Goal: Task Accomplishment & Management: Manage account settings

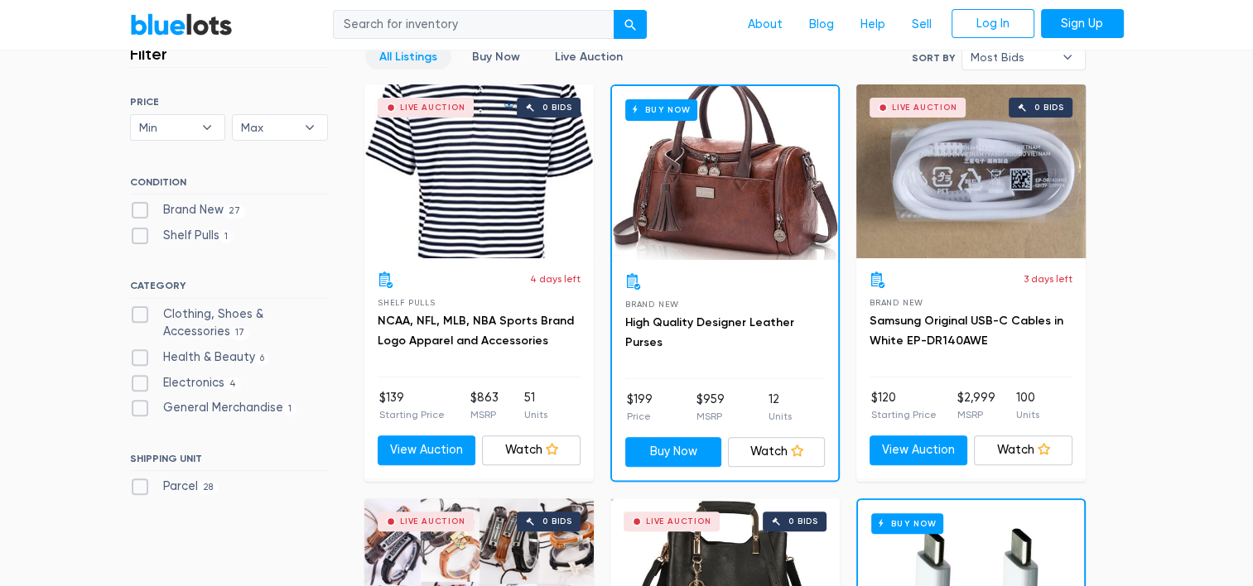
scroll to position [473, 0]
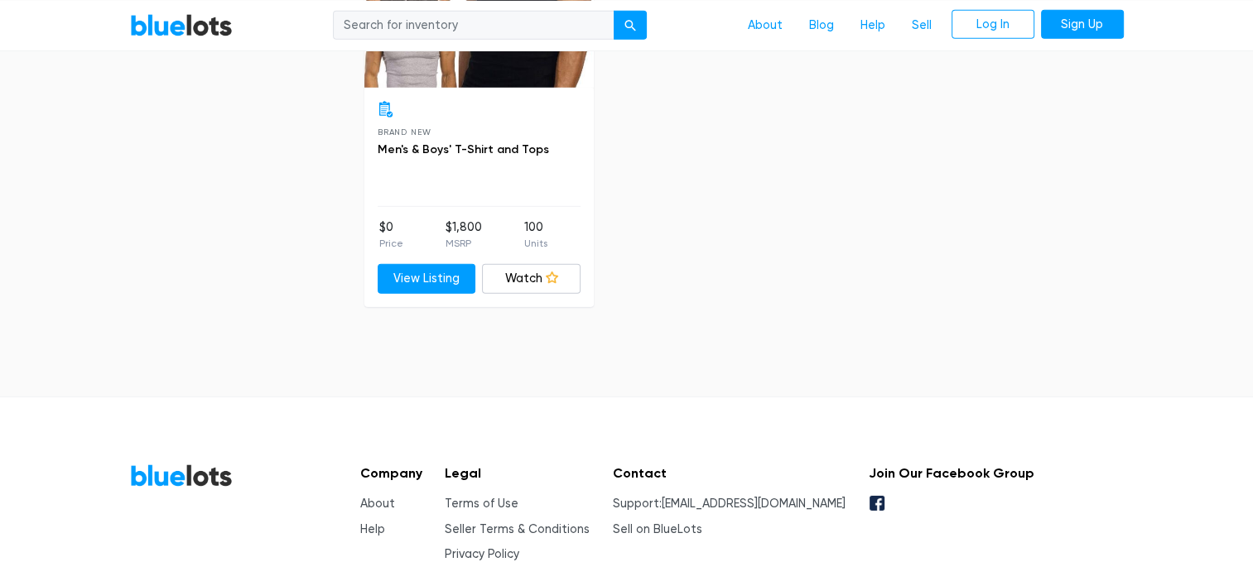
scroll to position [5241, 0]
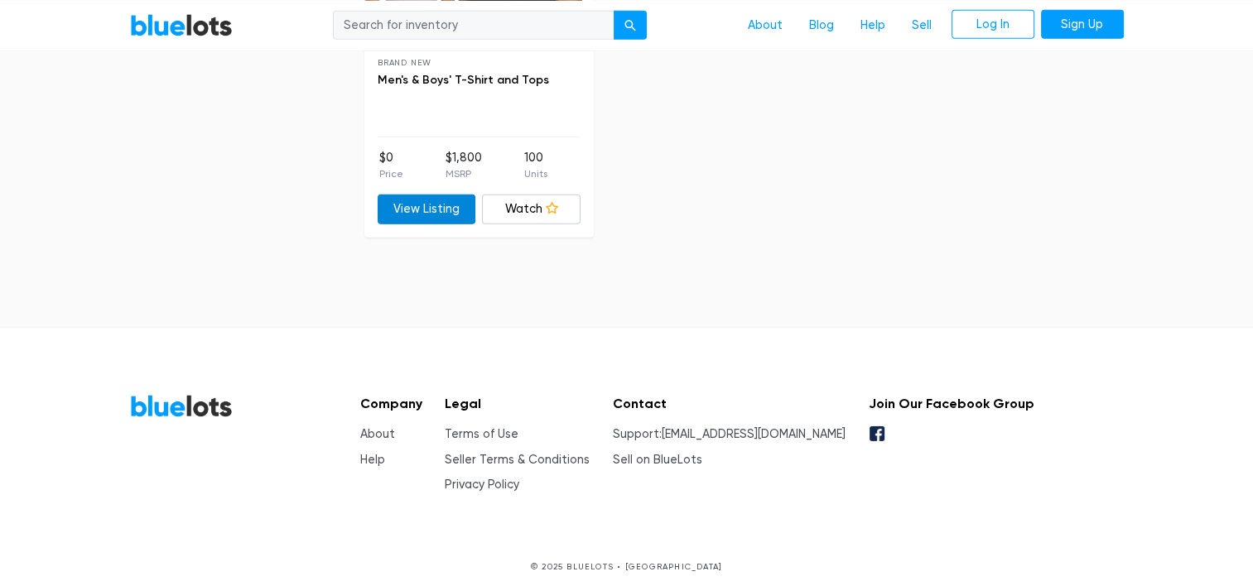
click at [431, 203] on link "View Listing" at bounding box center [427, 210] width 99 height 30
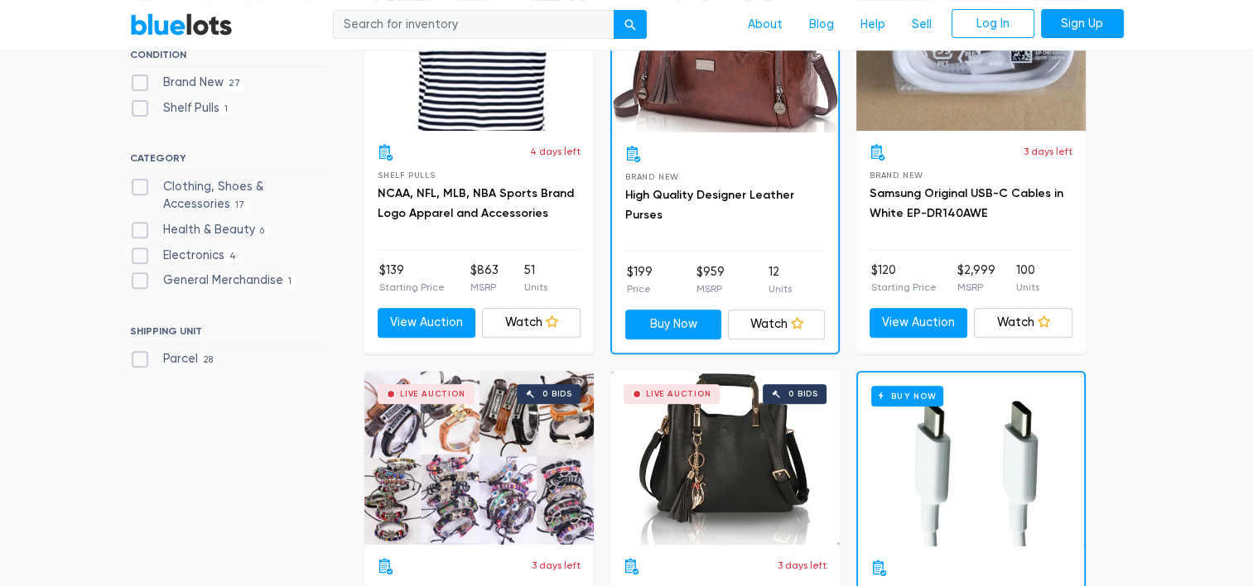
scroll to position [0, 0]
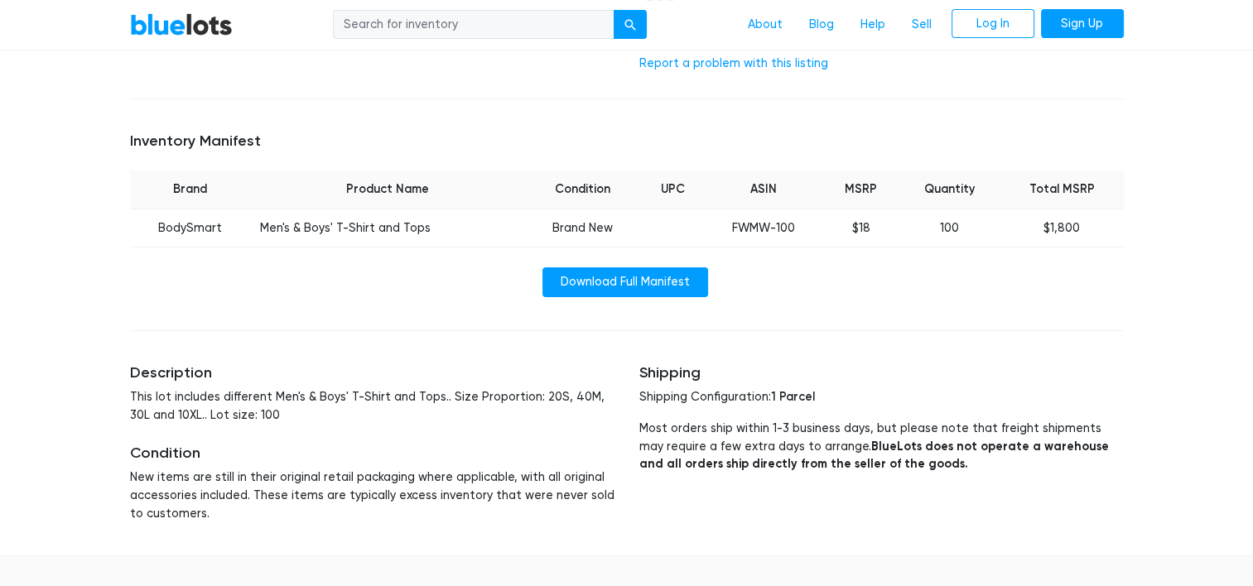
scroll to position [472, 0]
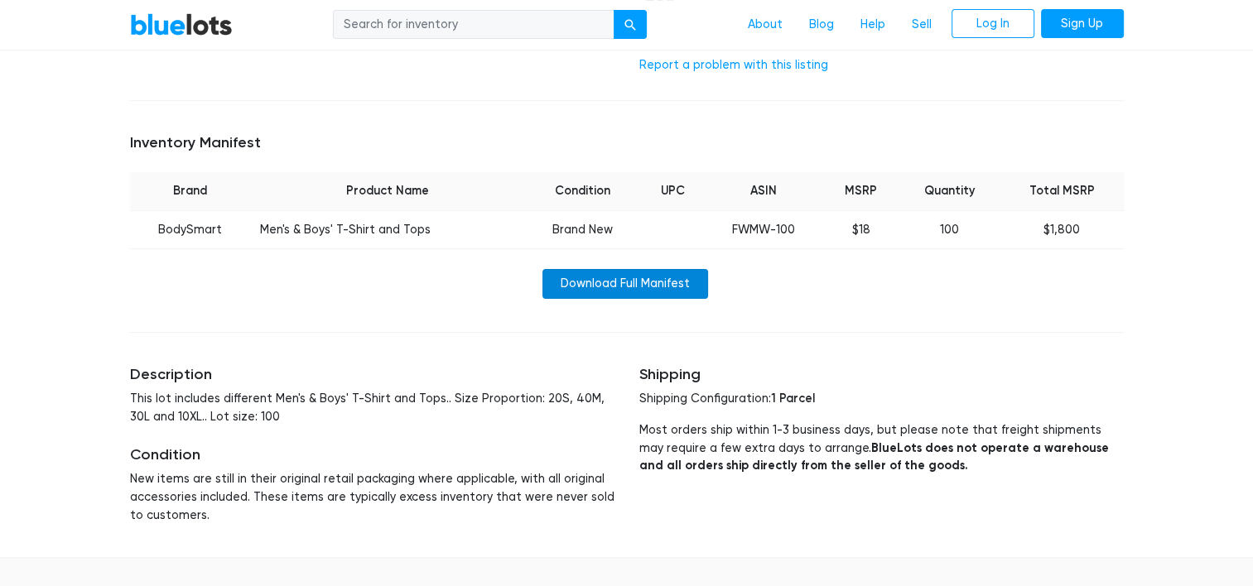
click at [686, 275] on link "Download Full Manifest" at bounding box center [625, 284] width 166 height 30
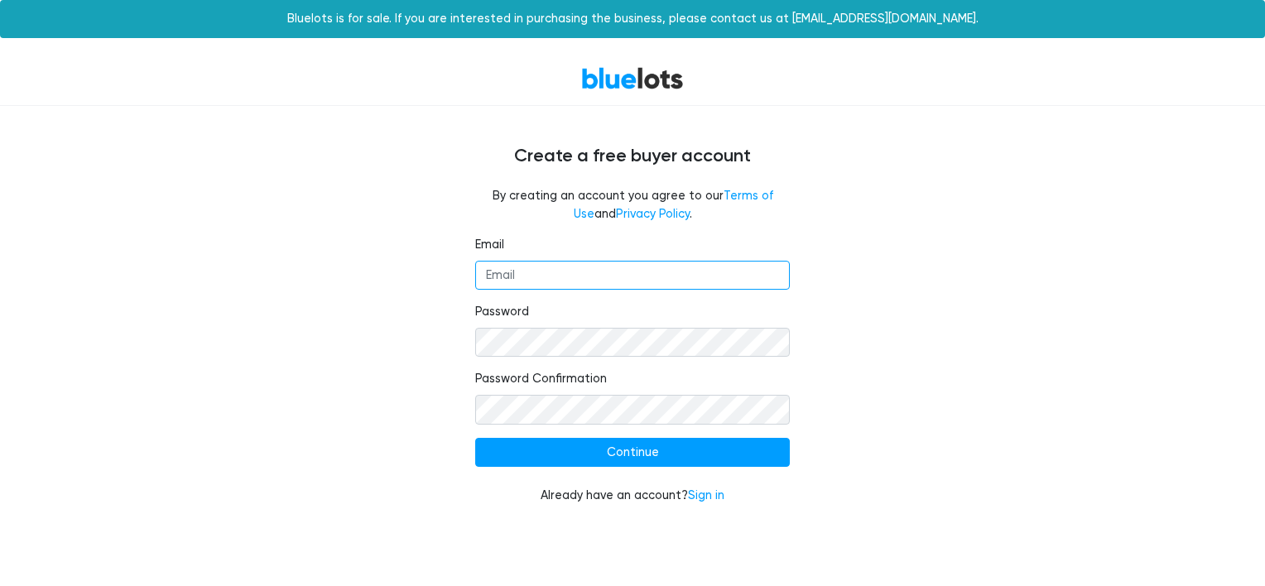
click at [672, 270] on input "Email" at bounding box center [632, 276] width 315 height 30
type input "[EMAIL_ADDRESS][DOMAIN_NAME]"
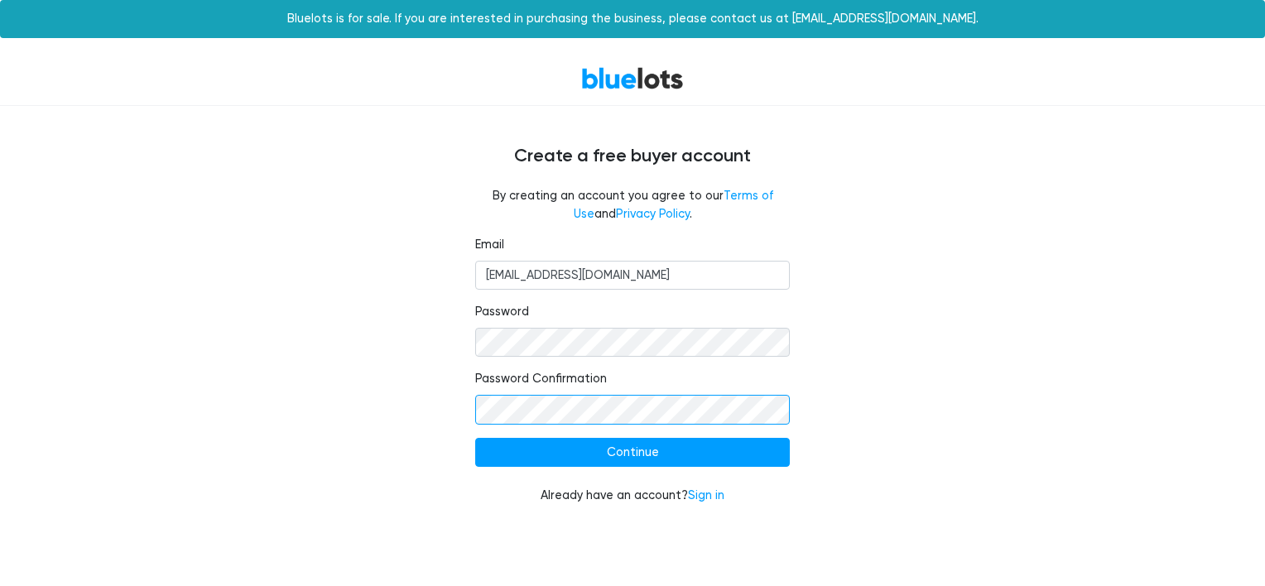
click at [475, 438] on input "Continue" at bounding box center [632, 453] width 315 height 30
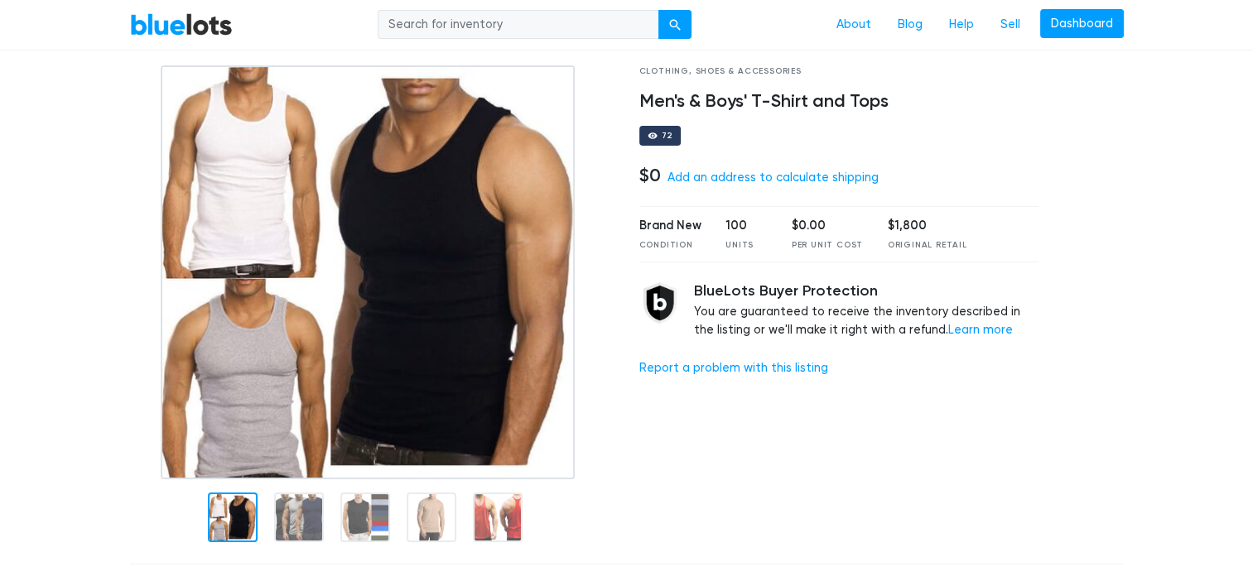
scroll to position [86, 0]
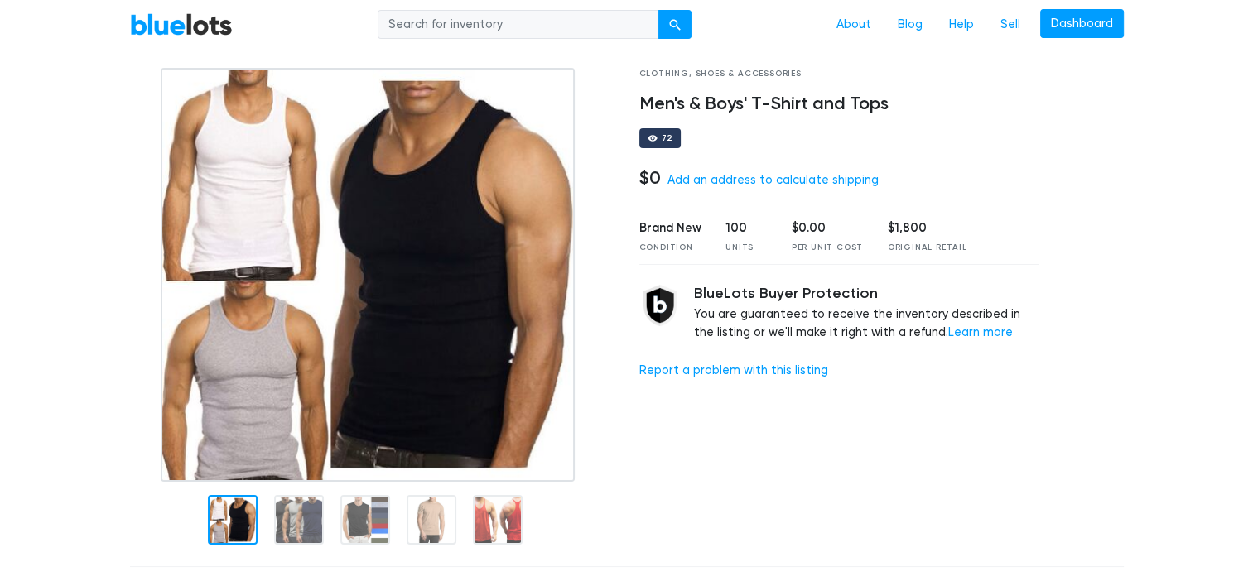
click at [836, 189] on div "Clothing, Shoes & Accessories Men's & Boys' T-Shirt and Tops 72 $0 Add an addre…" at bounding box center [839, 311] width 425 height 486
click at [829, 181] on link "Add an address to calculate shipping" at bounding box center [772, 180] width 211 height 14
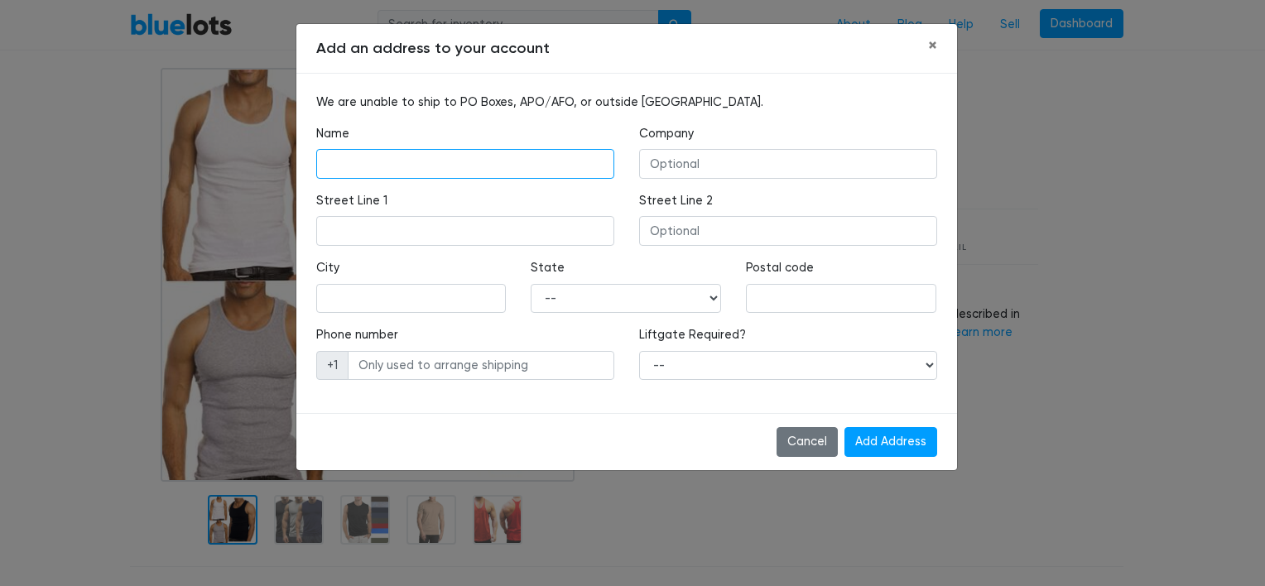
click at [593, 171] on input "text" at bounding box center [465, 164] width 298 height 30
type input "j"
type input "George"
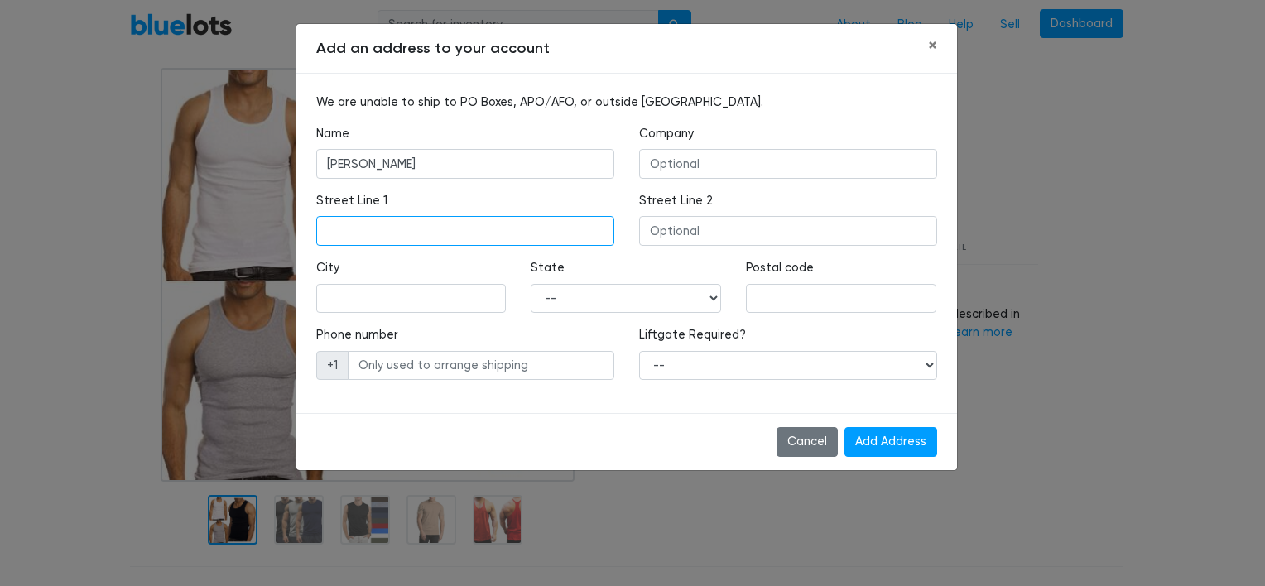
click at [331, 239] on input "text" at bounding box center [465, 231] width 298 height 30
type input "8922 nashville ave"
type input "Morton grove"
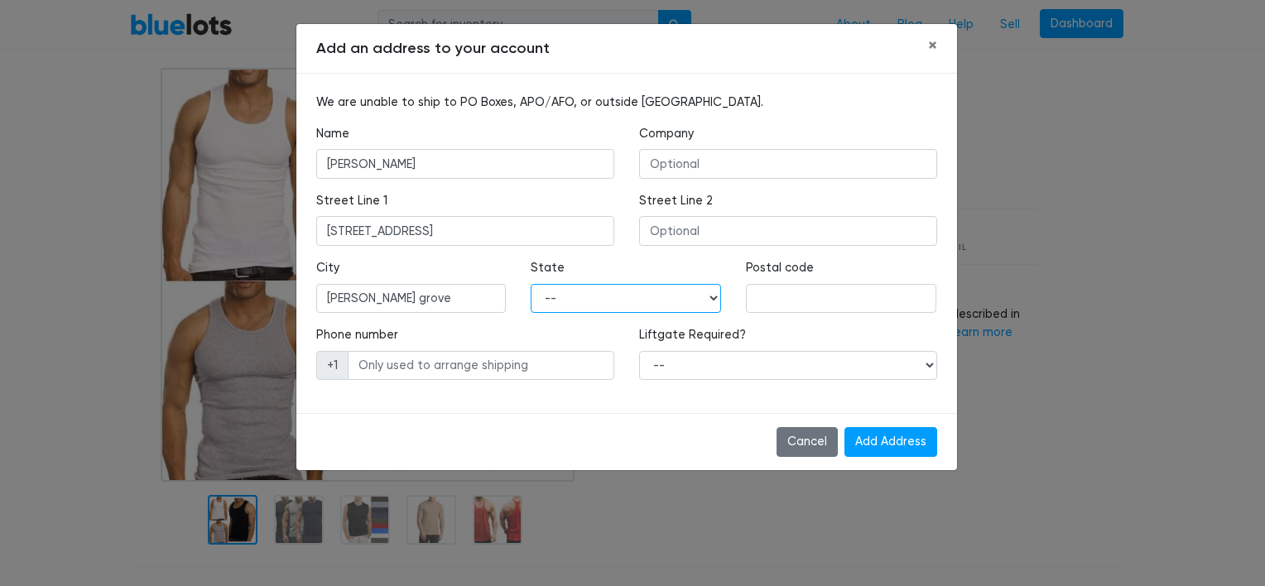
select select "IL"
type input "60053"
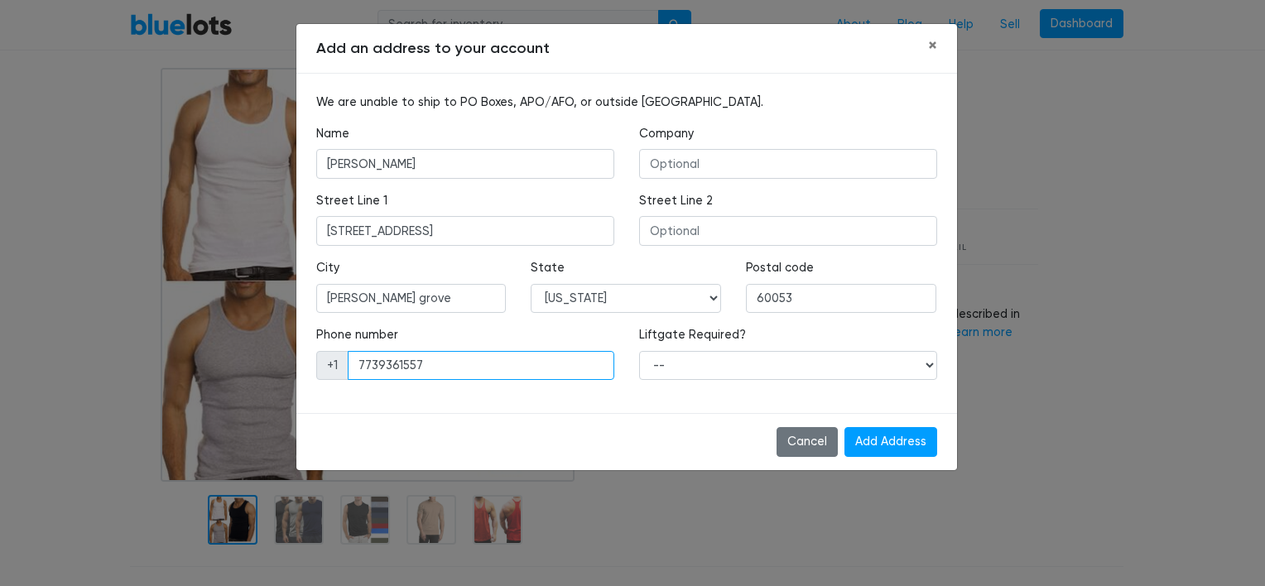
click at [498, 363] on input "7739361557" at bounding box center [481, 366] width 267 height 30
type input "7"
type input "7732250987"
click at [890, 460] on div "Cancel Add Address" at bounding box center [626, 441] width 661 height 57
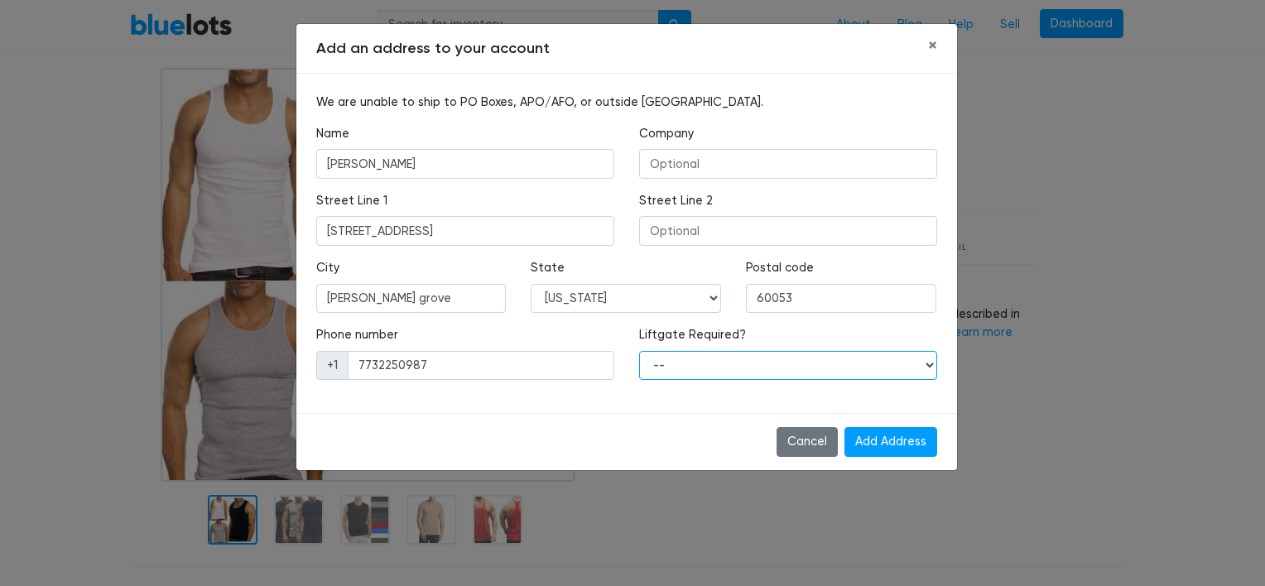
click at [849, 377] on select "-- Yes No" at bounding box center [788, 366] width 298 height 30
click at [849, 371] on select "-- Yes No" at bounding box center [788, 366] width 298 height 30
click at [718, 447] on div "Cancel Add Address" at bounding box center [626, 441] width 661 height 57
click at [730, 380] on div "Liftgate Required? -- Yes No" at bounding box center [788, 359] width 323 height 67
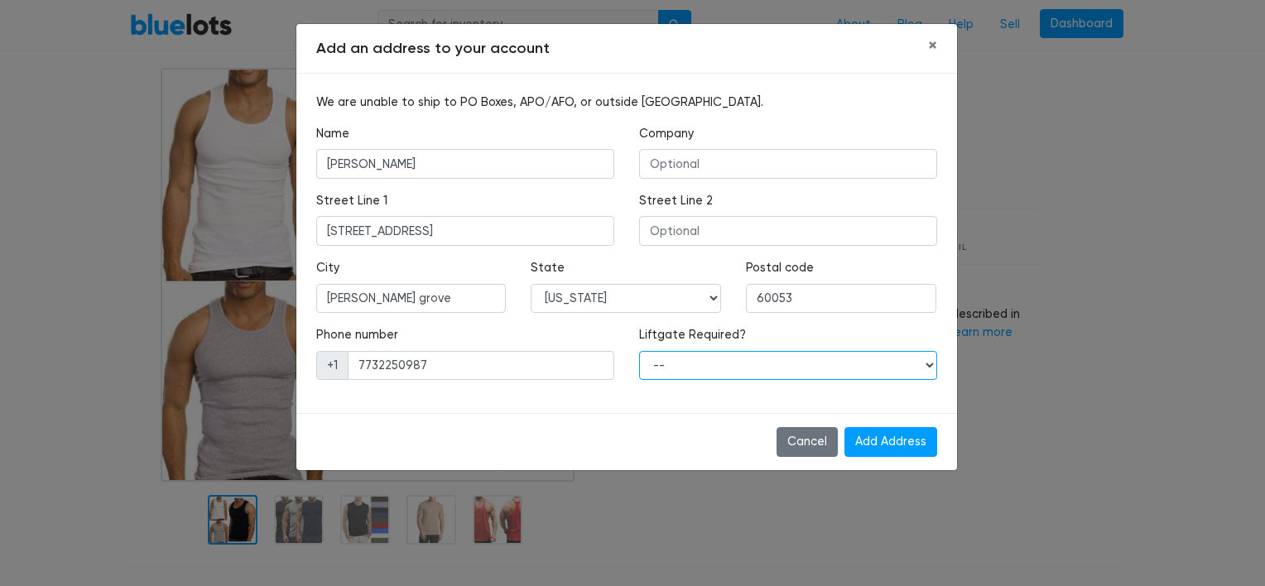
click at [725, 359] on select "-- Yes No" at bounding box center [788, 366] width 298 height 30
select select "0"
click at [639, 351] on select "-- Yes No" at bounding box center [788, 366] width 298 height 30
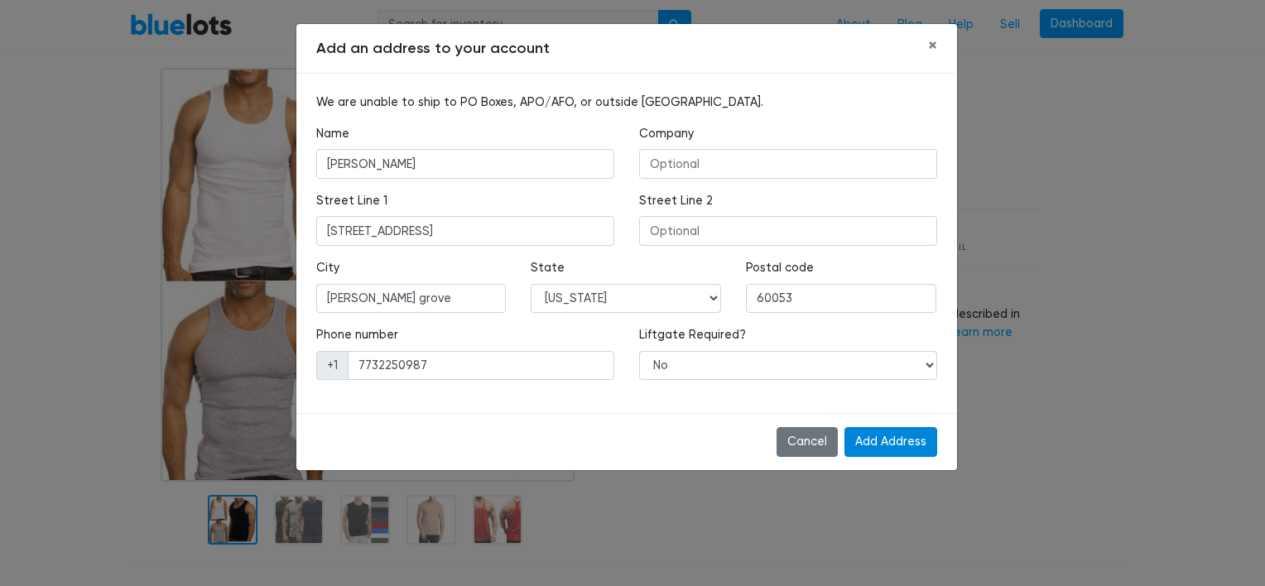
click at [899, 444] on input "Add Address" at bounding box center [891, 442] width 93 height 30
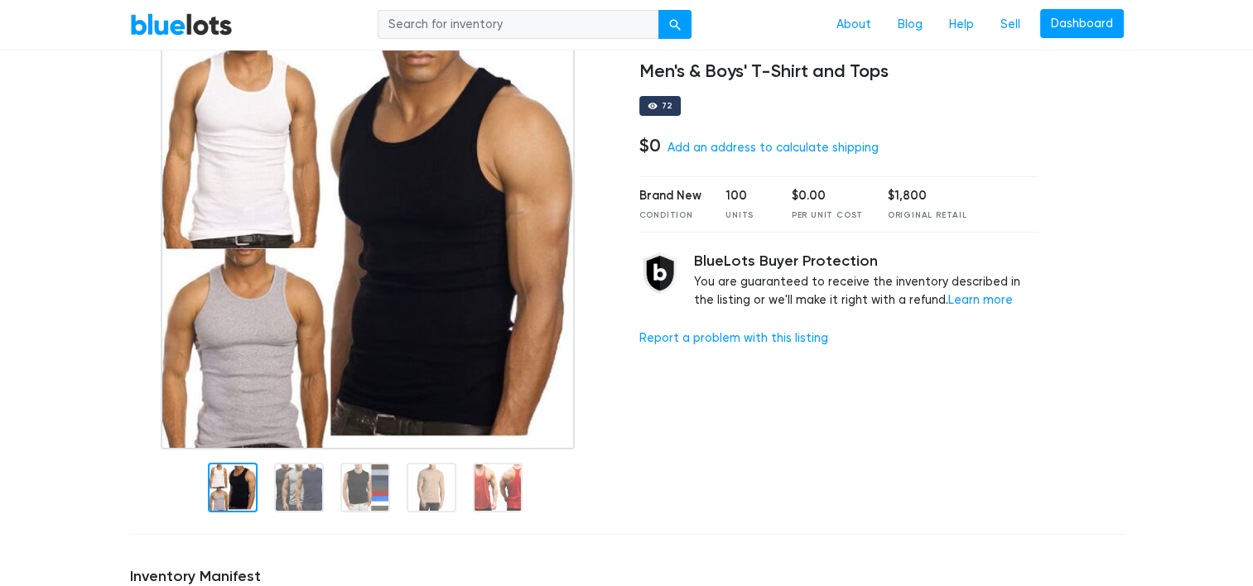
scroll to position [123, 0]
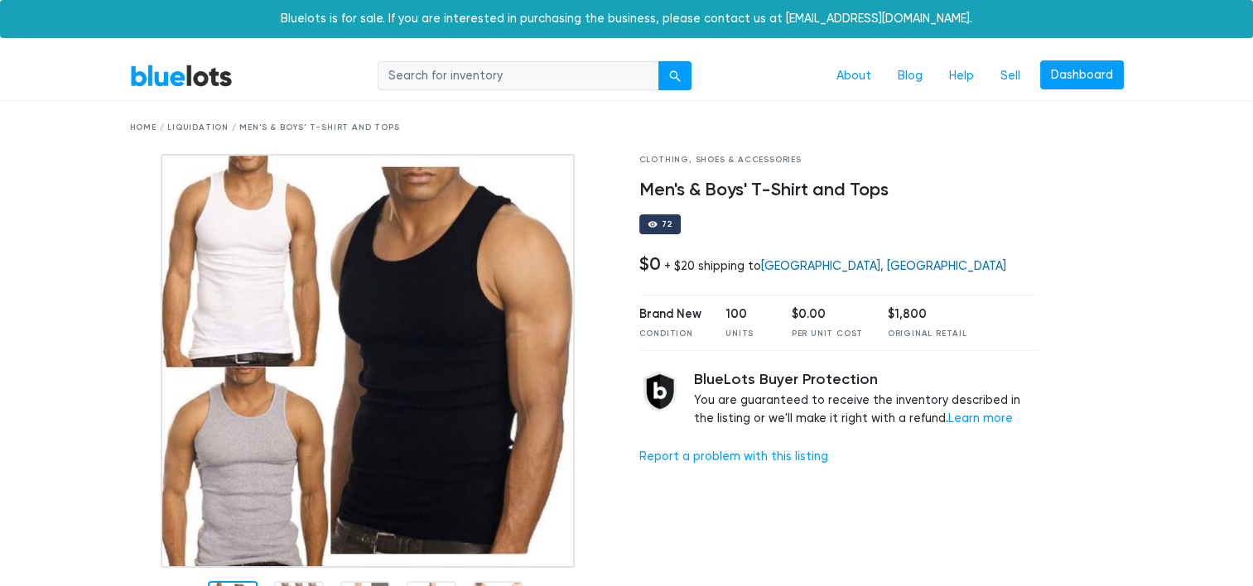
click at [808, 265] on link "[GEOGRAPHIC_DATA], [GEOGRAPHIC_DATA]" at bounding box center [883, 266] width 245 height 14
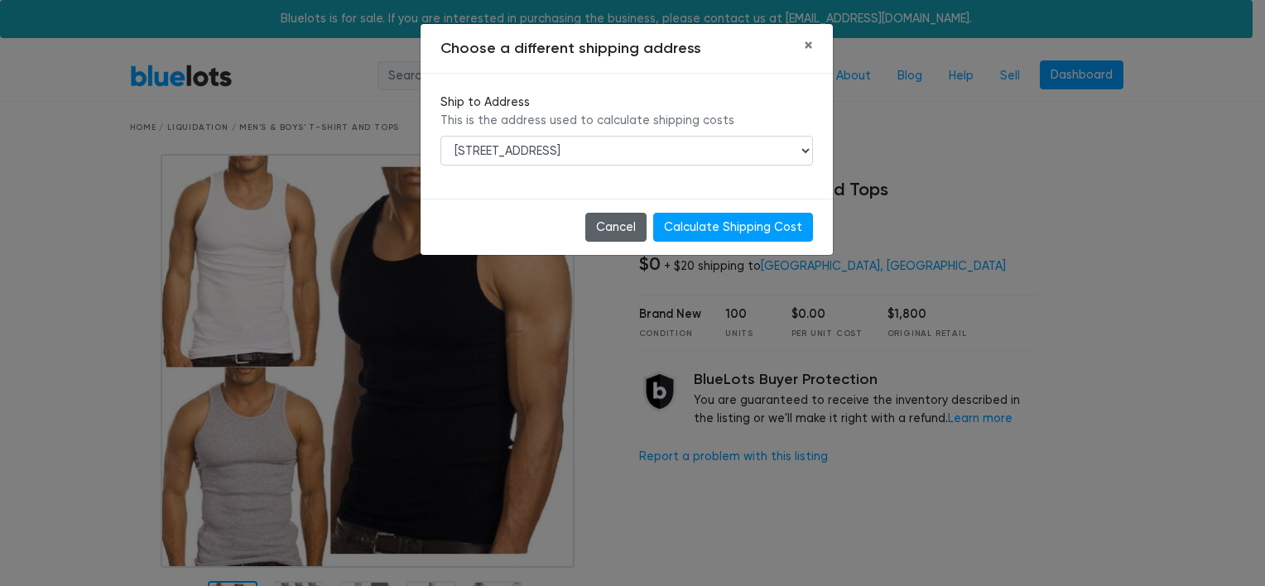
click at [631, 217] on button "Cancel" at bounding box center [615, 228] width 61 height 30
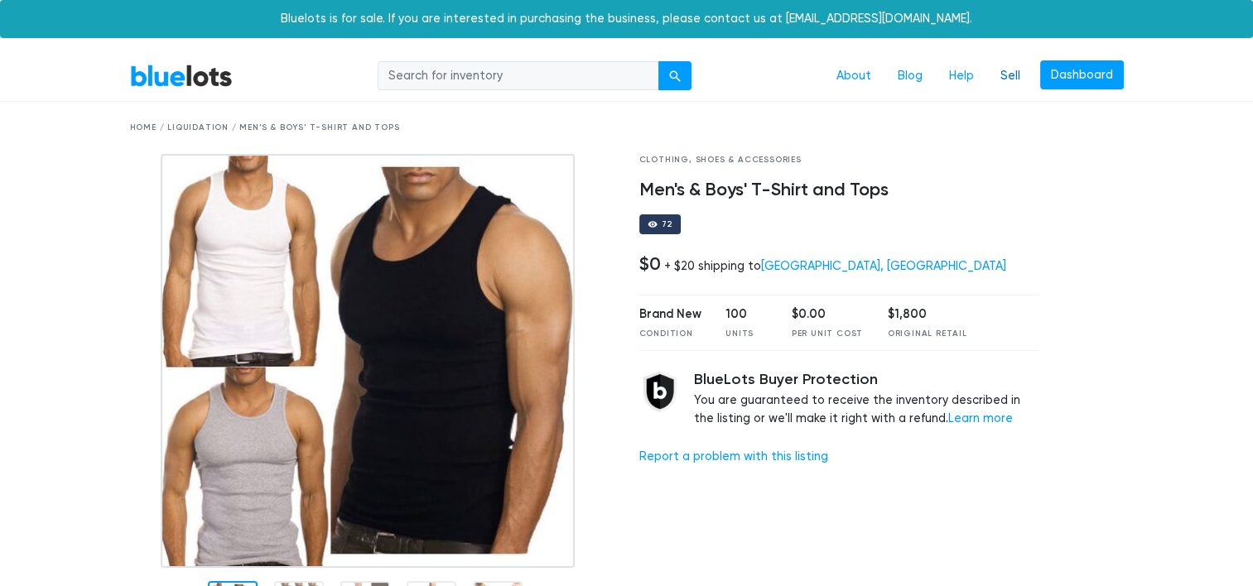
click at [990, 75] on link "Sell" at bounding box center [1010, 75] width 46 height 31
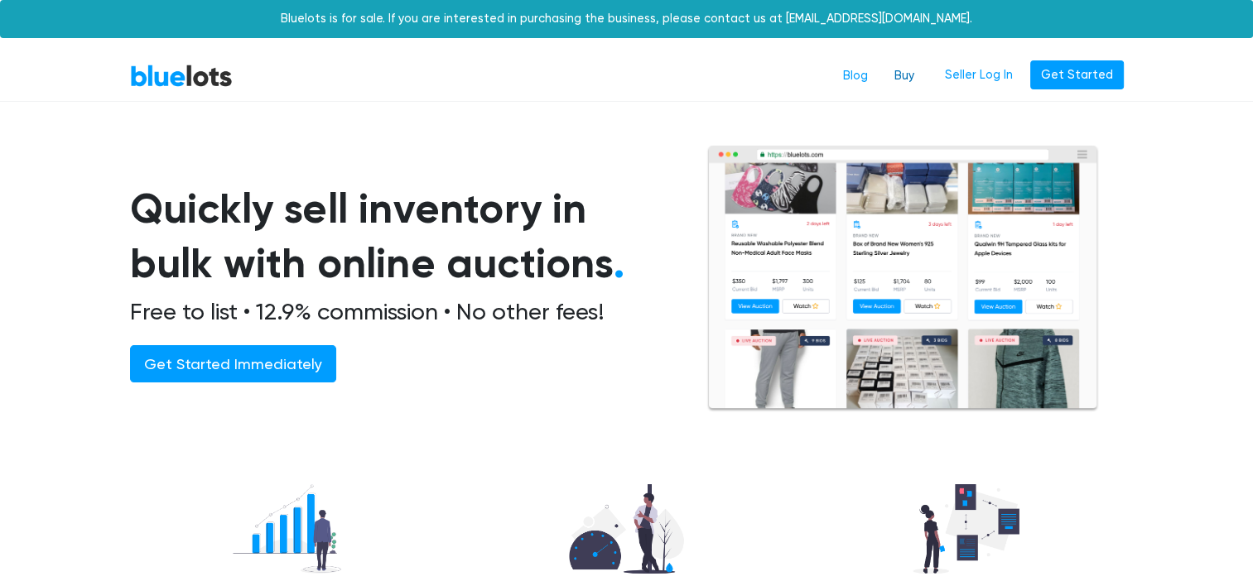
click at [897, 75] on link "Buy" at bounding box center [904, 75] width 46 height 31
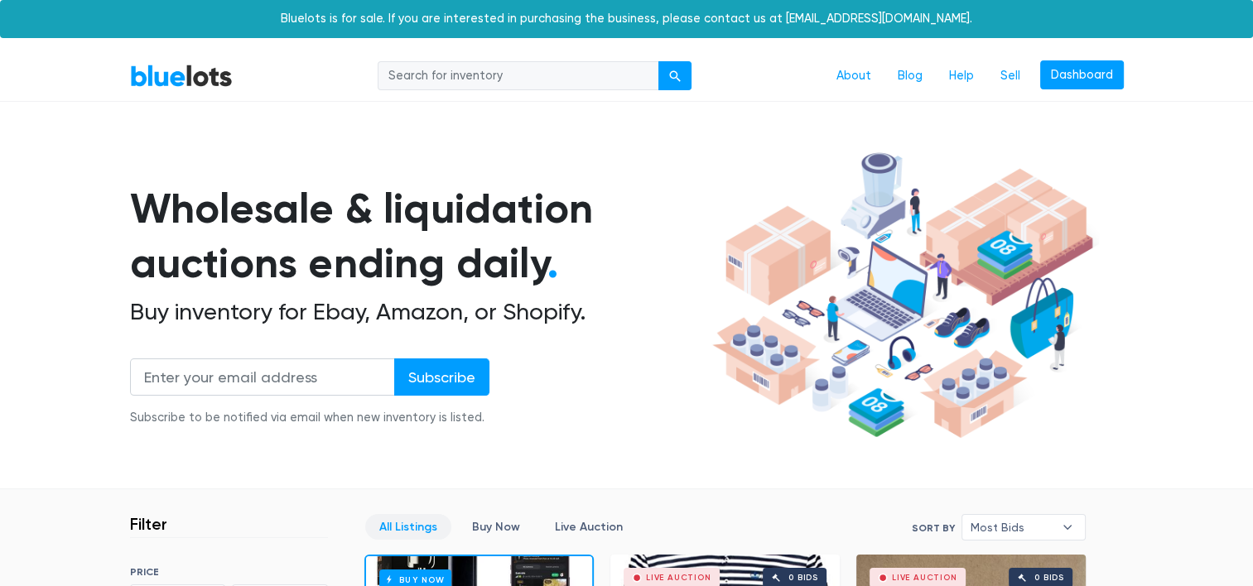
click at [240, 56] on nav "BlueLots About Blog Help Sell Dashboard" at bounding box center [626, 76] width 1253 height 51
click at [220, 79] on link "BlueLots" at bounding box center [181, 76] width 103 height 24
click at [1015, 86] on link "Sell" at bounding box center [1010, 75] width 46 height 31
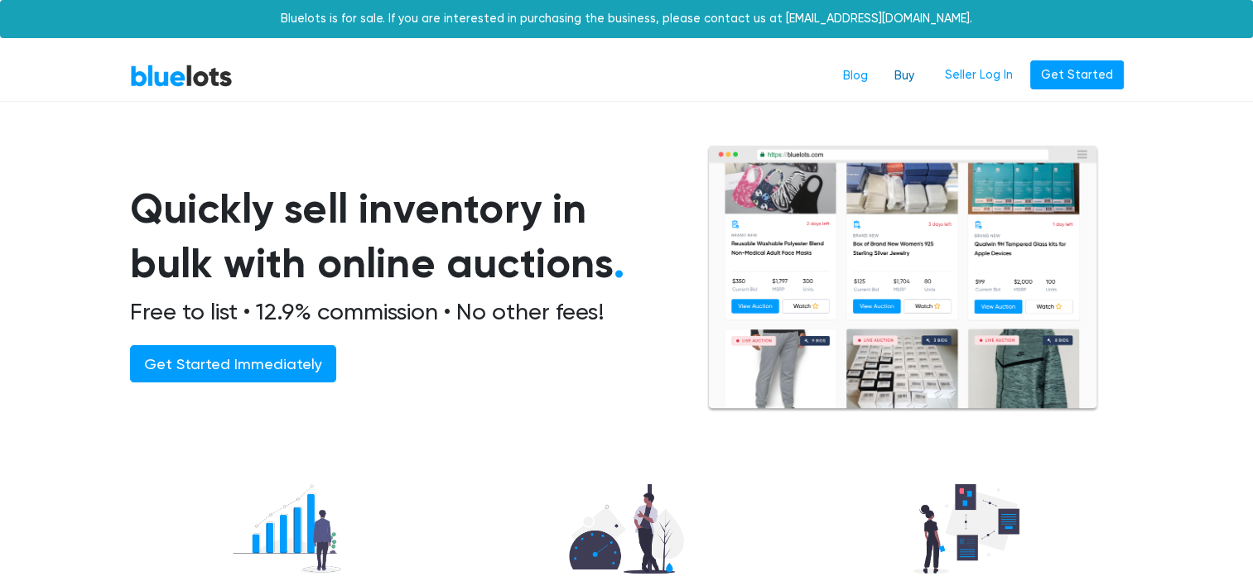
click at [918, 70] on link "Buy" at bounding box center [904, 75] width 46 height 31
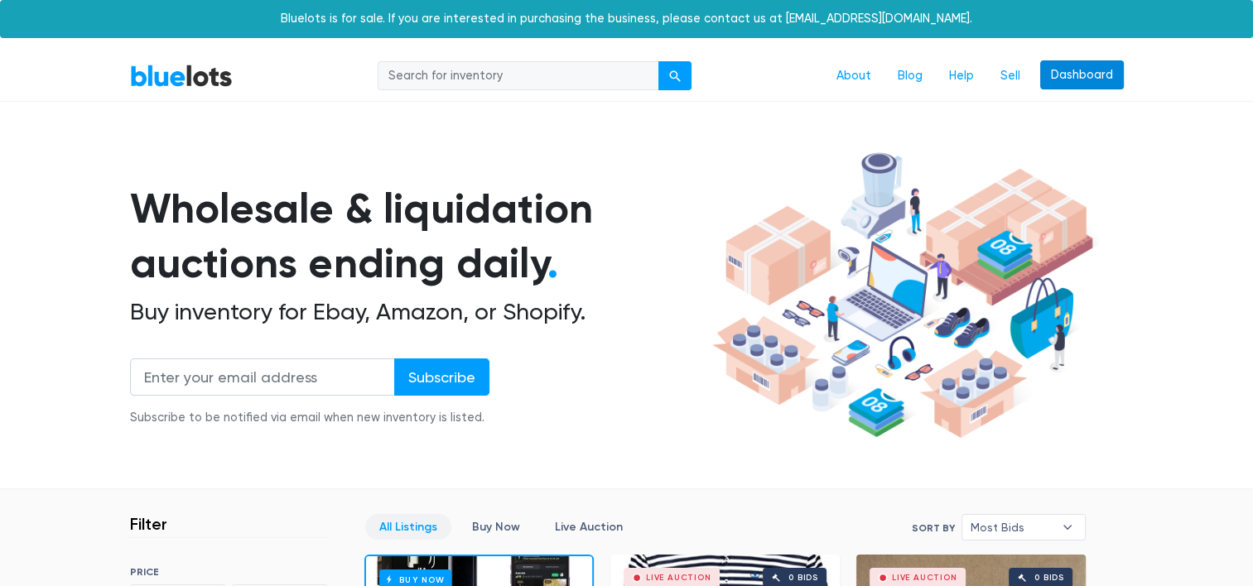
click at [1053, 73] on link "Dashboard" at bounding box center [1082, 75] width 84 height 30
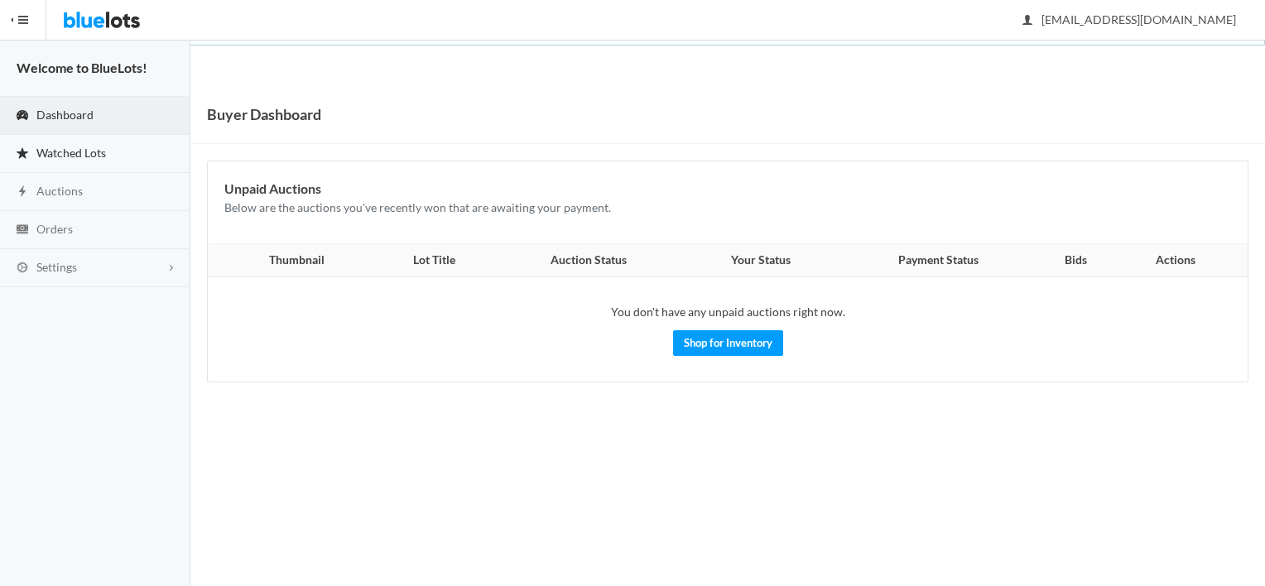
click at [113, 152] on link "Watched Lots" at bounding box center [95, 154] width 190 height 38
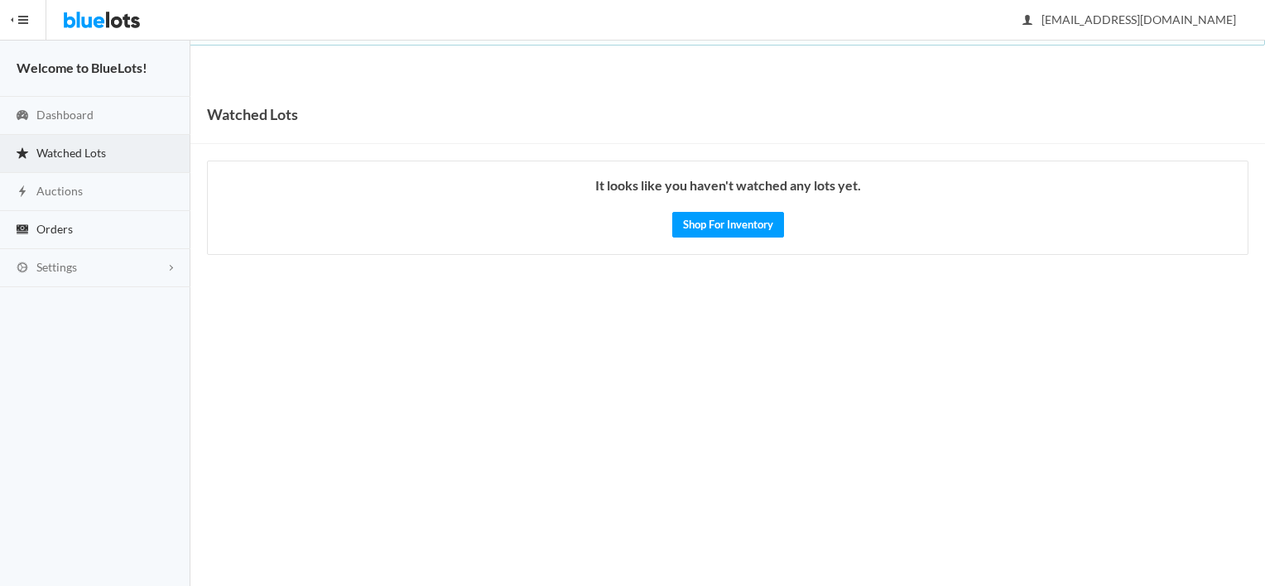
click at [113, 229] on link "Orders" at bounding box center [95, 230] width 190 height 38
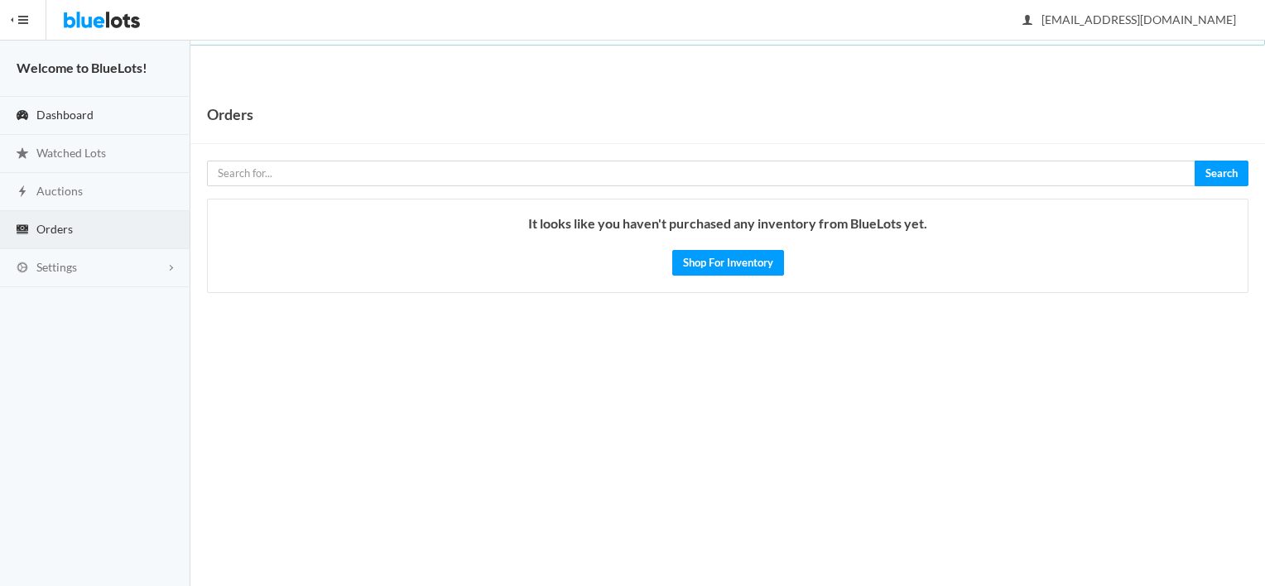
click at [103, 117] on link "Dashboard" at bounding box center [95, 116] width 190 height 38
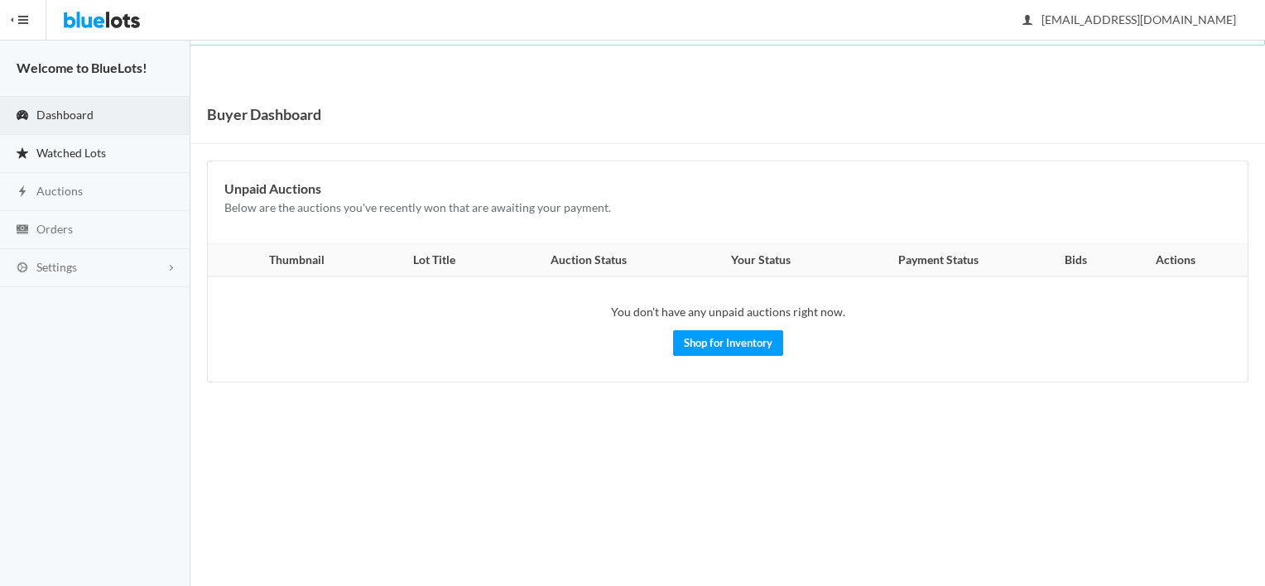
click at [40, 141] on link "Watched Lots" at bounding box center [95, 154] width 190 height 38
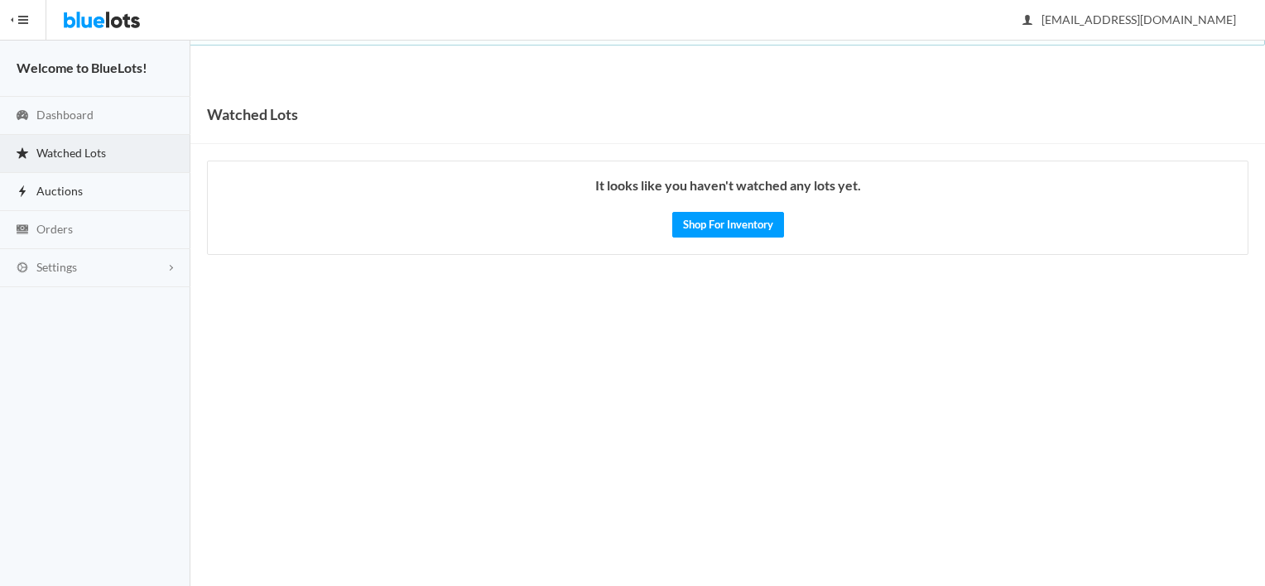
click at [32, 195] on link "Auctions" at bounding box center [95, 192] width 190 height 38
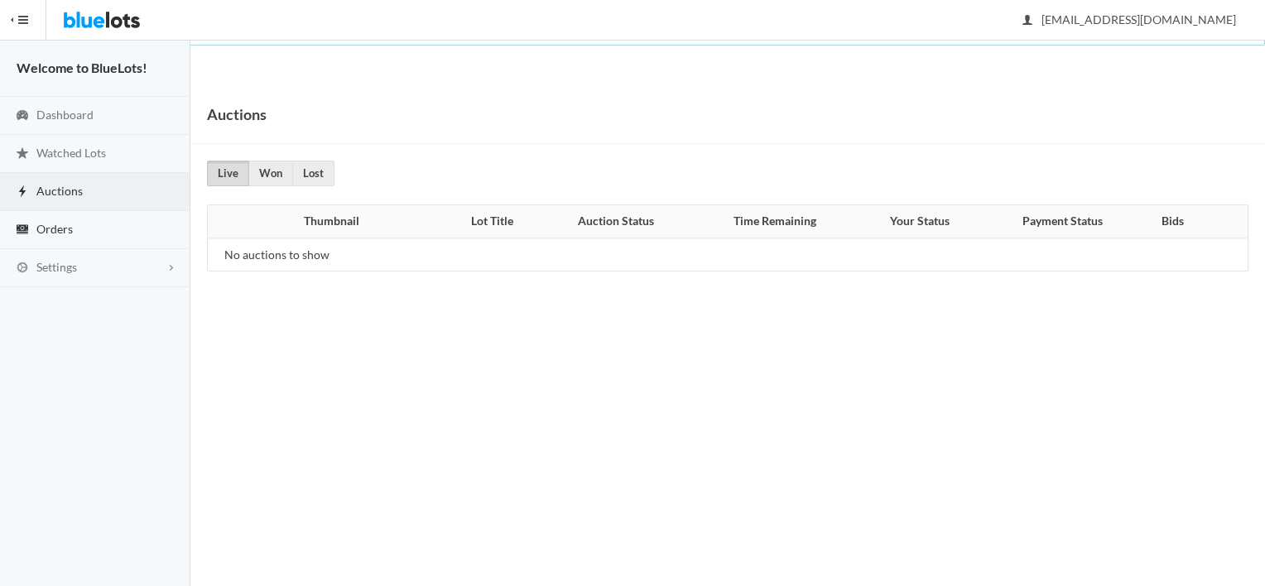
click at [43, 235] on link "Orders" at bounding box center [95, 230] width 190 height 38
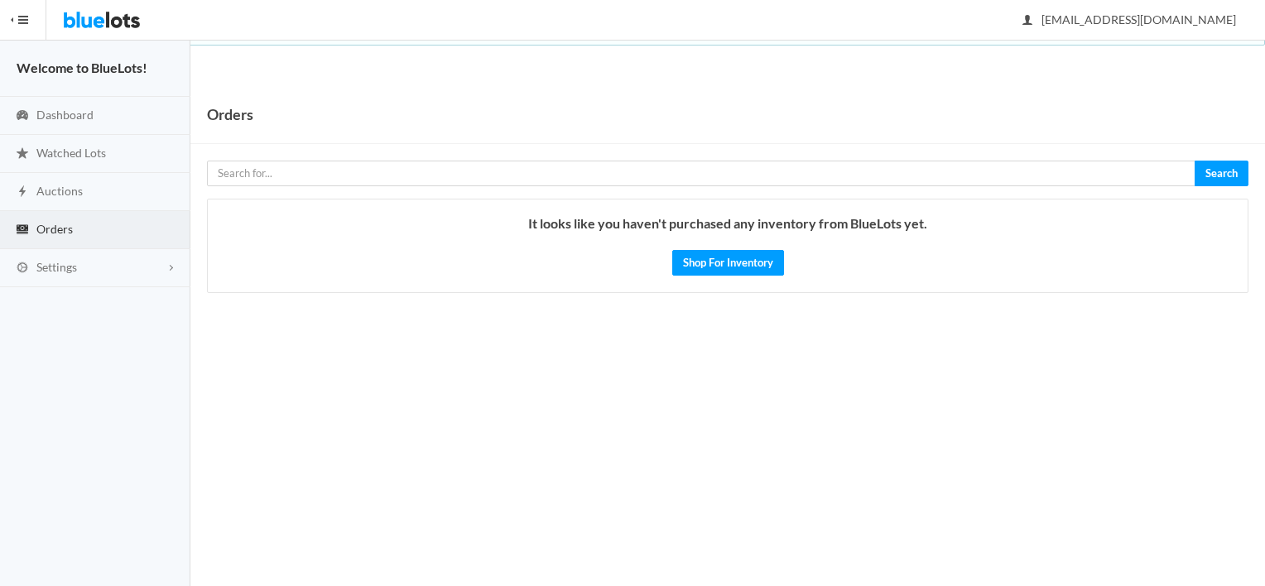
click at [45, 286] on nav "HIDE MENU Welcome to BlueLots! Dashboard Watched Lots Auctions Orders Settings …" at bounding box center [95, 293] width 190 height 586
click at [61, 268] on span "Settings" at bounding box center [56, 267] width 41 height 14
click at [61, 305] on span "Buyer Profile Incomplete" at bounding box center [70, 302] width 68 height 14
